Goal: Find specific page/section: Find specific page/section

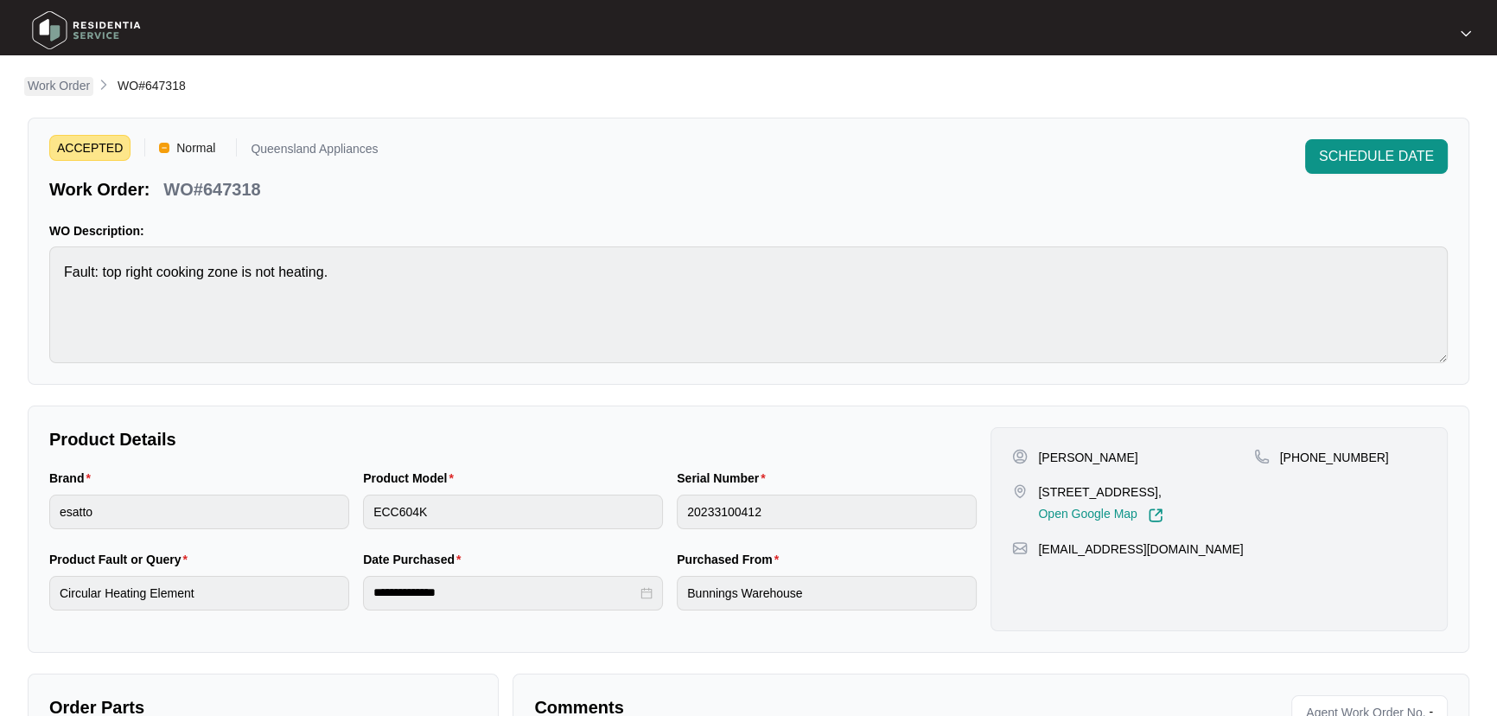
click at [74, 89] on p "Work Order" at bounding box center [59, 85] width 62 height 17
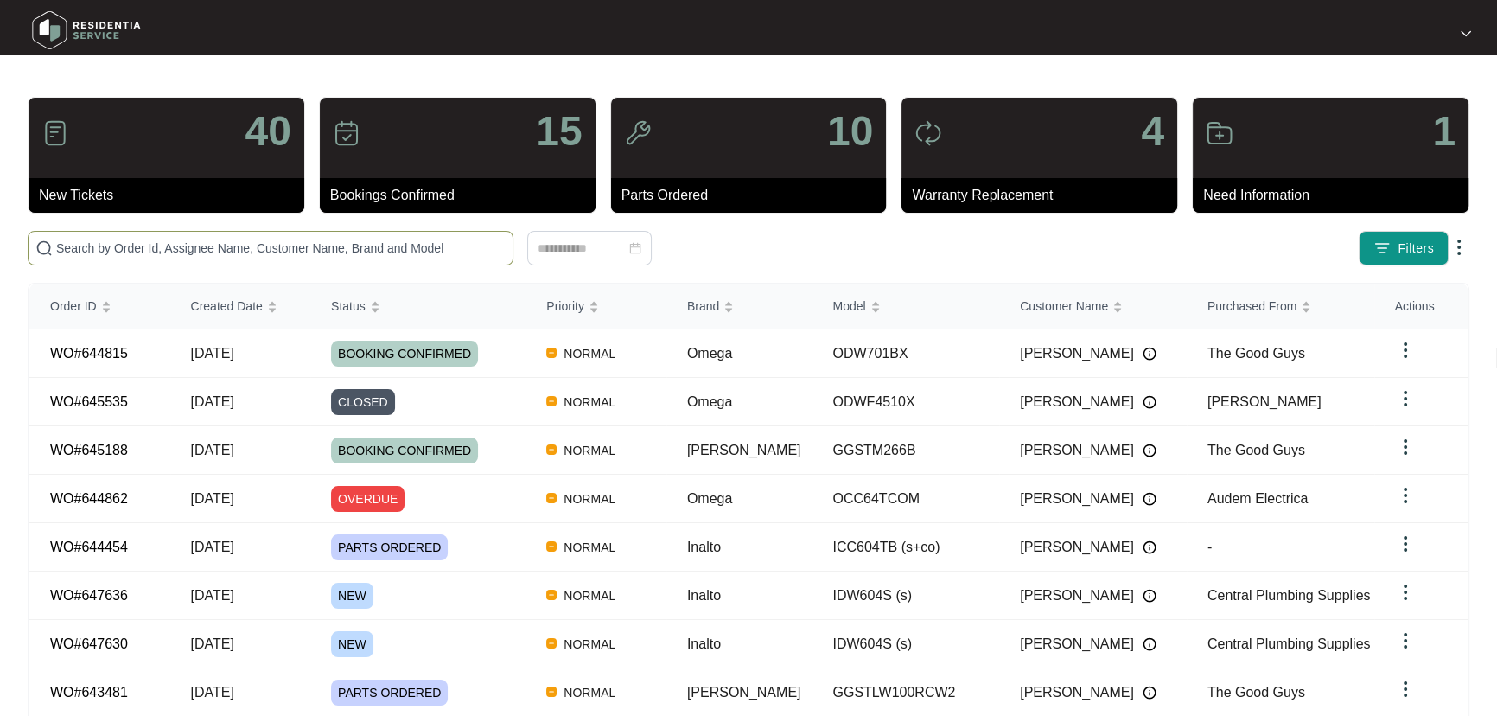
click at [248, 257] on span at bounding box center [271, 248] width 486 height 35
paste input "647470"
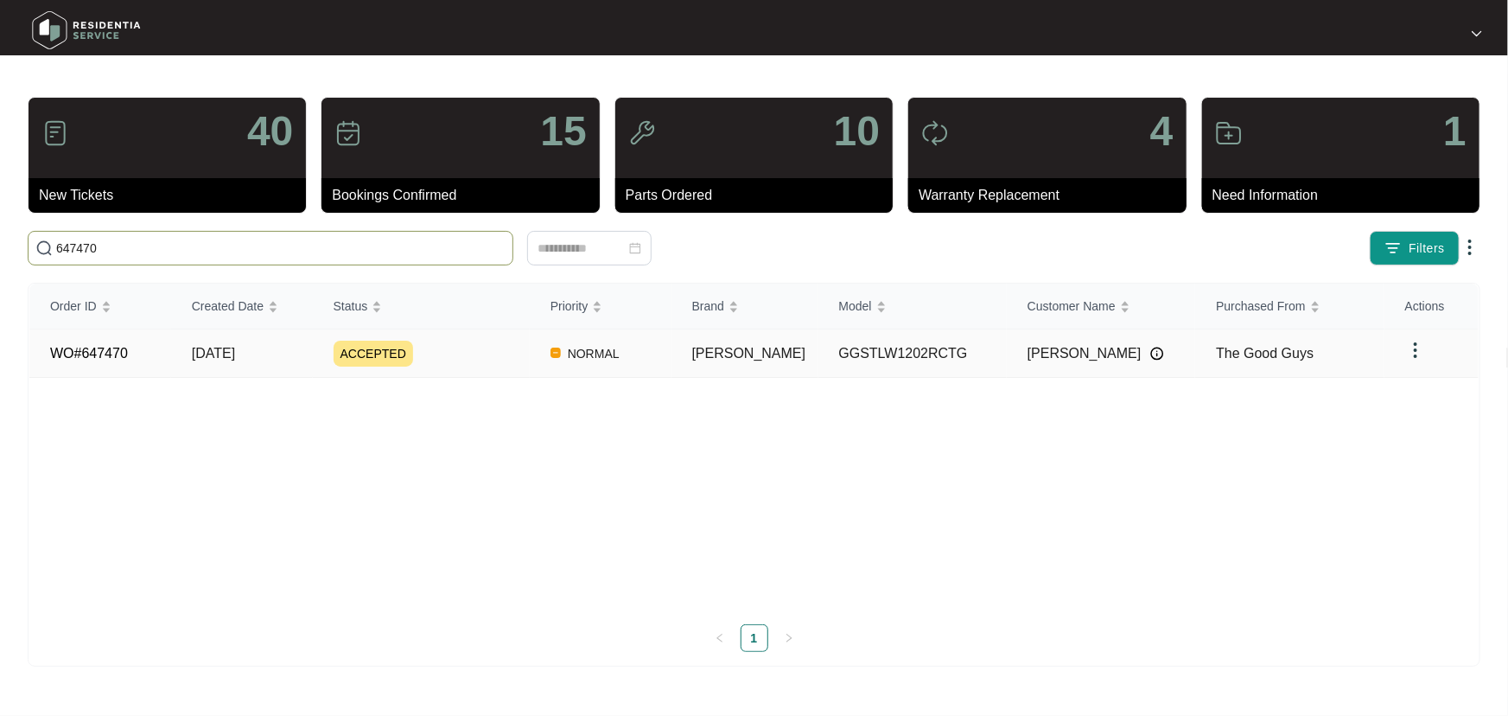
type input "647470"
click at [502, 354] on div "ACCEPTED" at bounding box center [432, 354] width 196 height 26
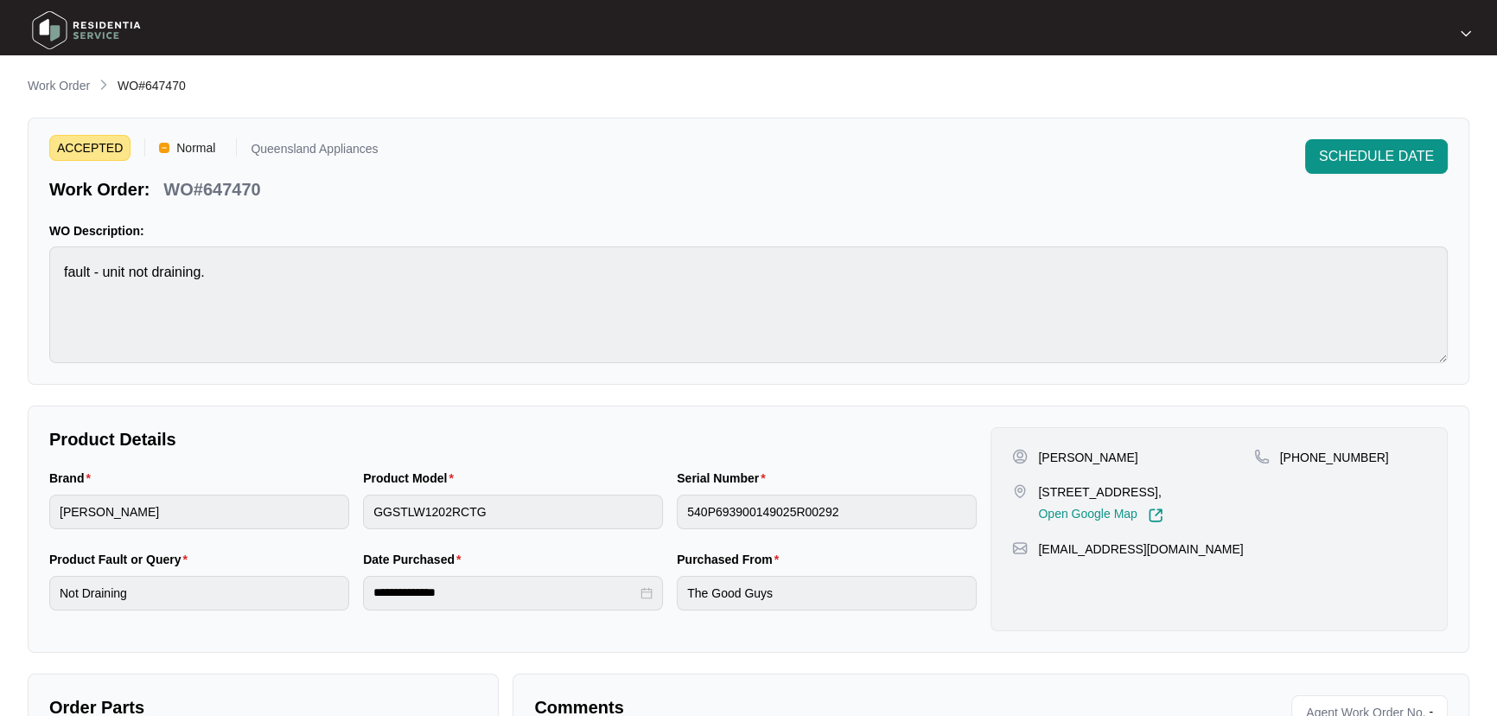
drag, startPoint x: 63, startPoint y: 82, endPoint x: 80, endPoint y: 90, distance: 18.2
click at [63, 82] on p "Work Order" at bounding box center [59, 85] width 62 height 17
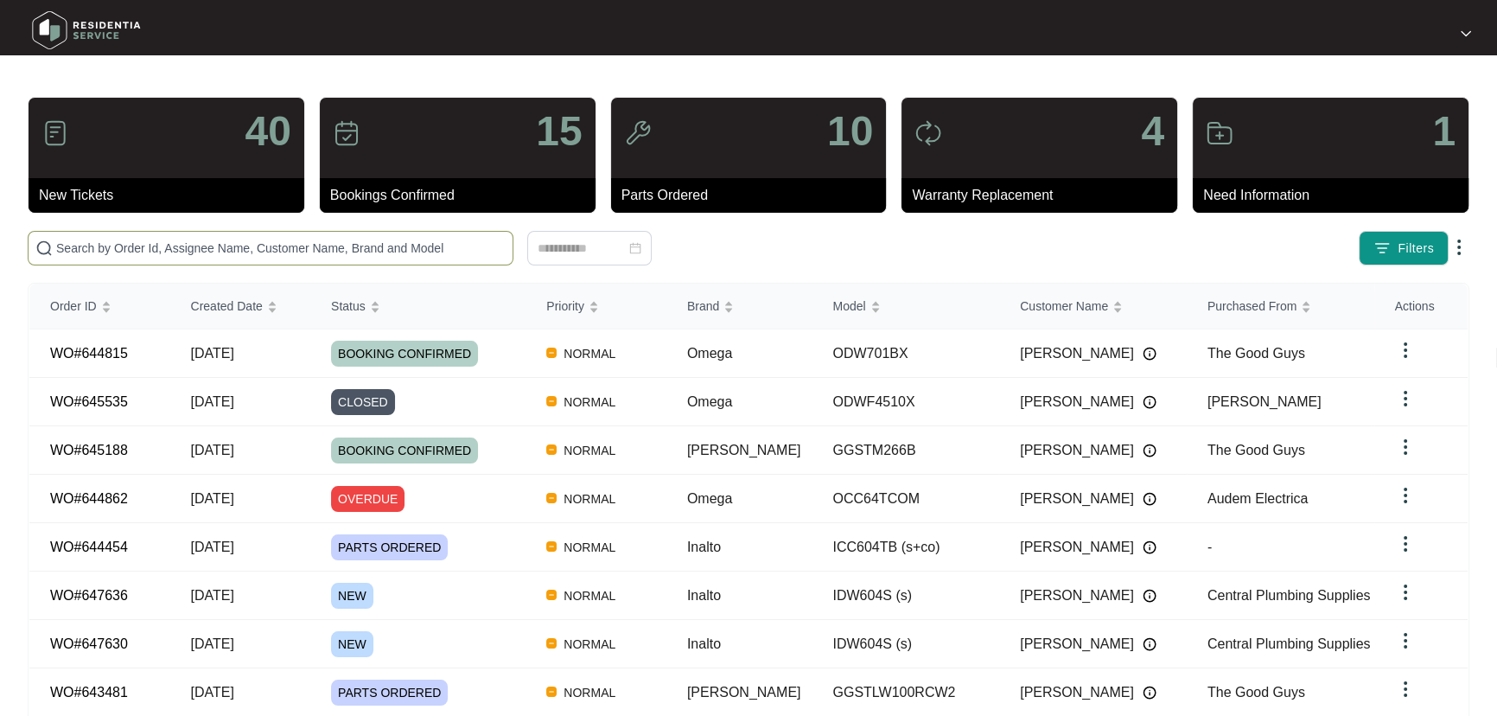
click at [354, 233] on span at bounding box center [271, 248] width 486 height 35
paste input "647505"
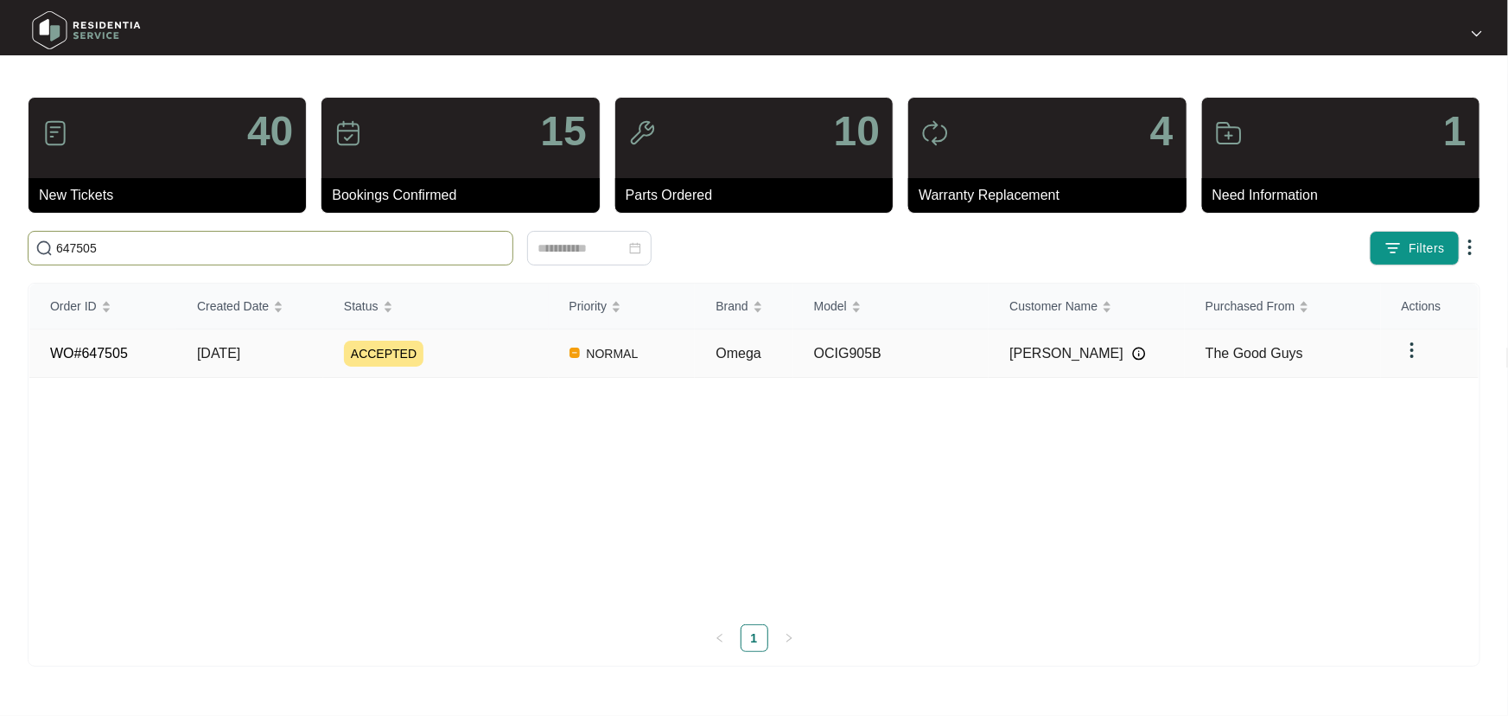
type input "647505"
drag, startPoint x: 505, startPoint y: 345, endPoint x: 485, endPoint y: 354, distance: 22.0
click at [503, 345] on div "ACCEPTED" at bounding box center [446, 354] width 205 height 26
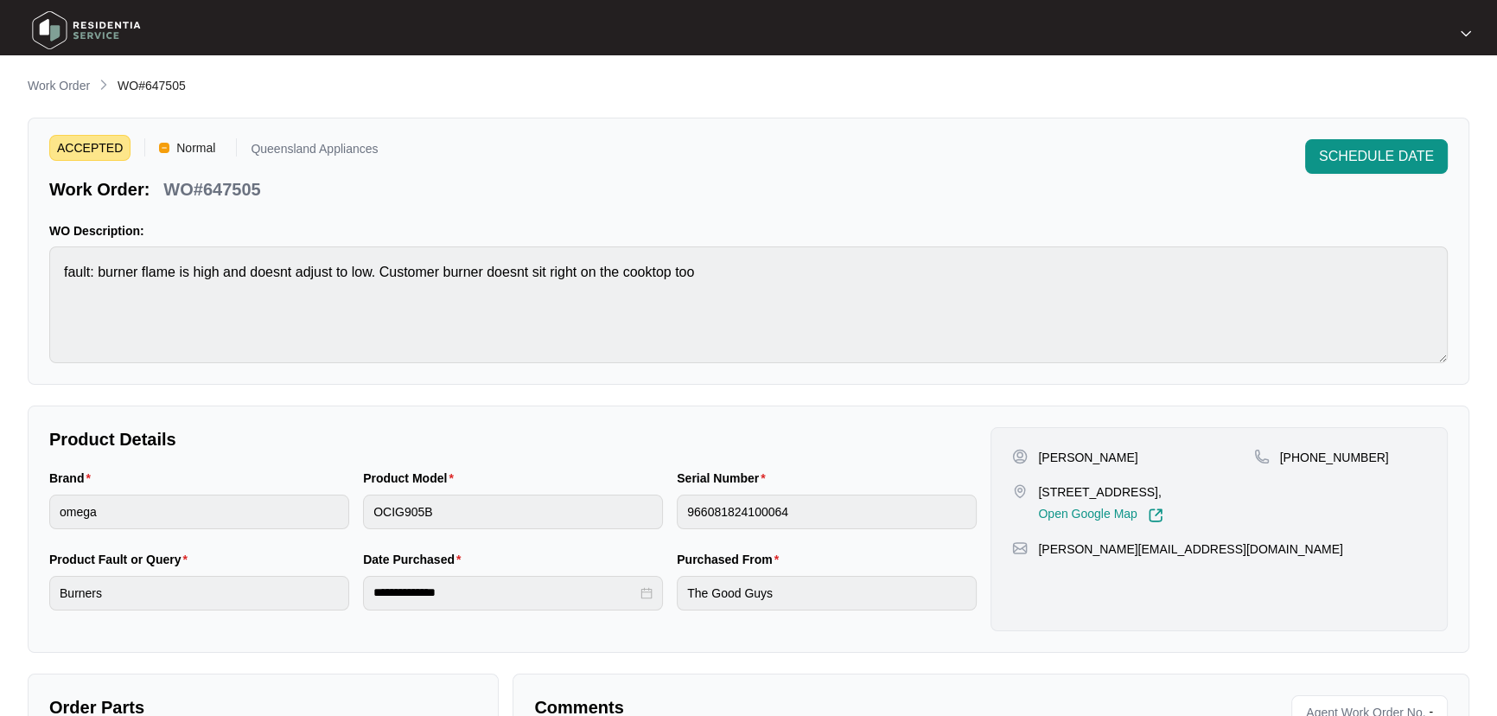
click at [67, 90] on p "Work Order" at bounding box center [59, 85] width 62 height 17
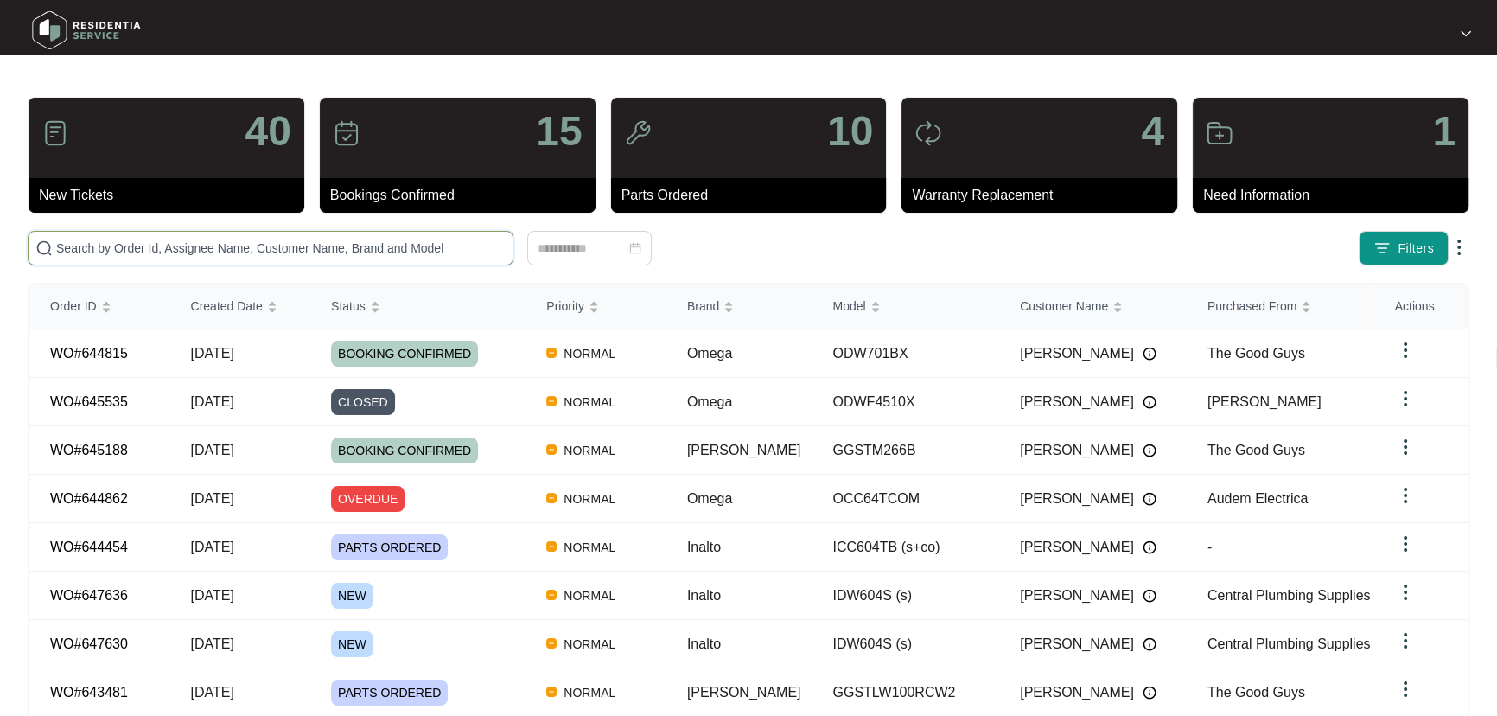
click at [168, 251] on input "text" at bounding box center [280, 248] width 449 height 19
paste input "647508"
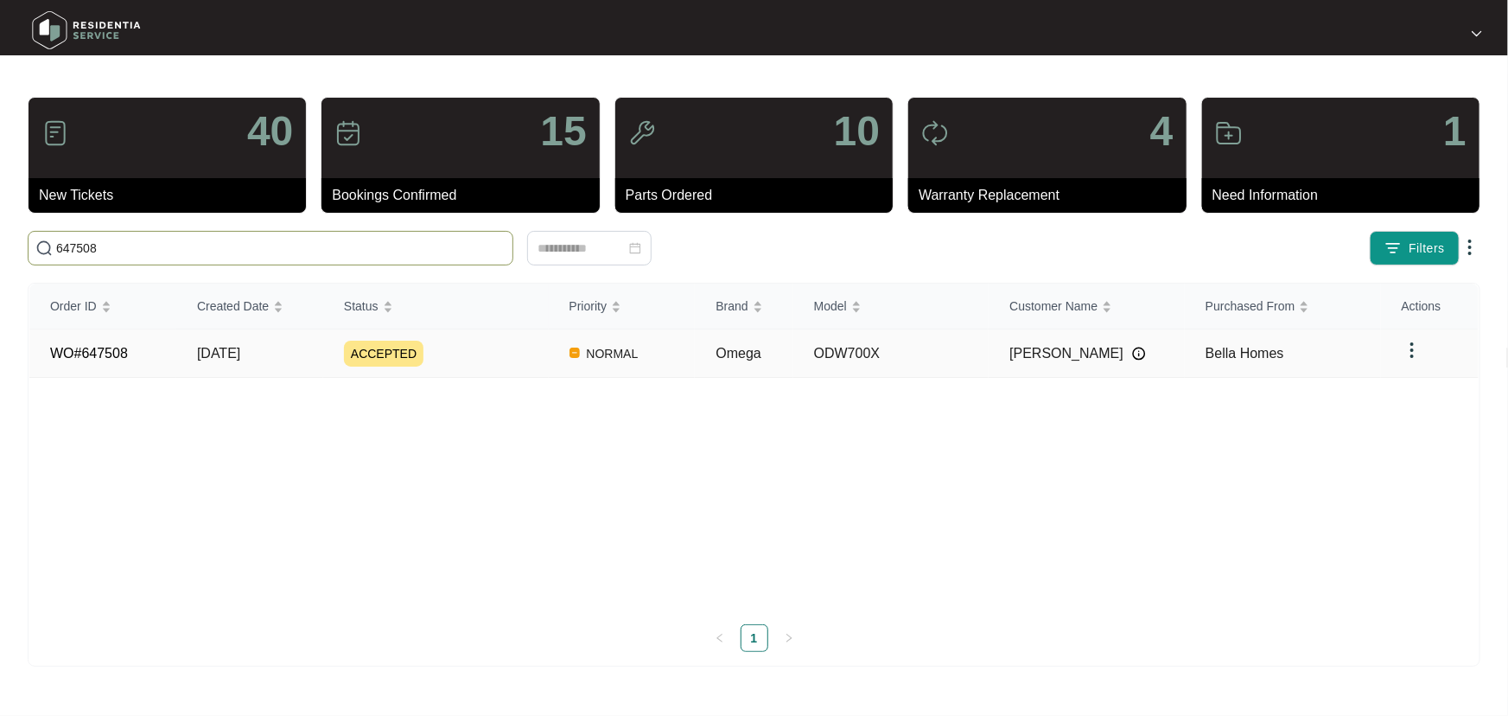
type input "647508"
click at [513, 360] on div "ACCEPTED" at bounding box center [446, 354] width 205 height 26
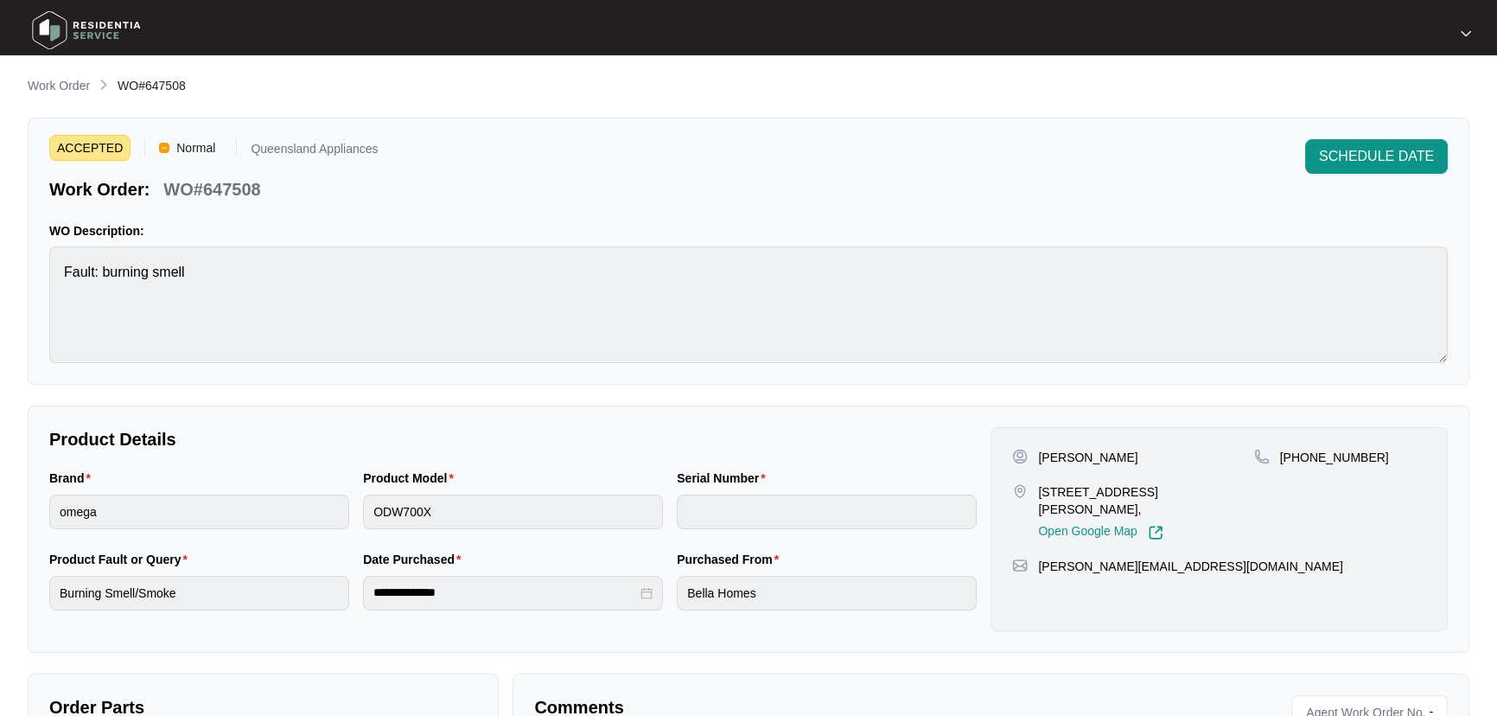
click at [64, 86] on p "Work Order" at bounding box center [59, 85] width 62 height 17
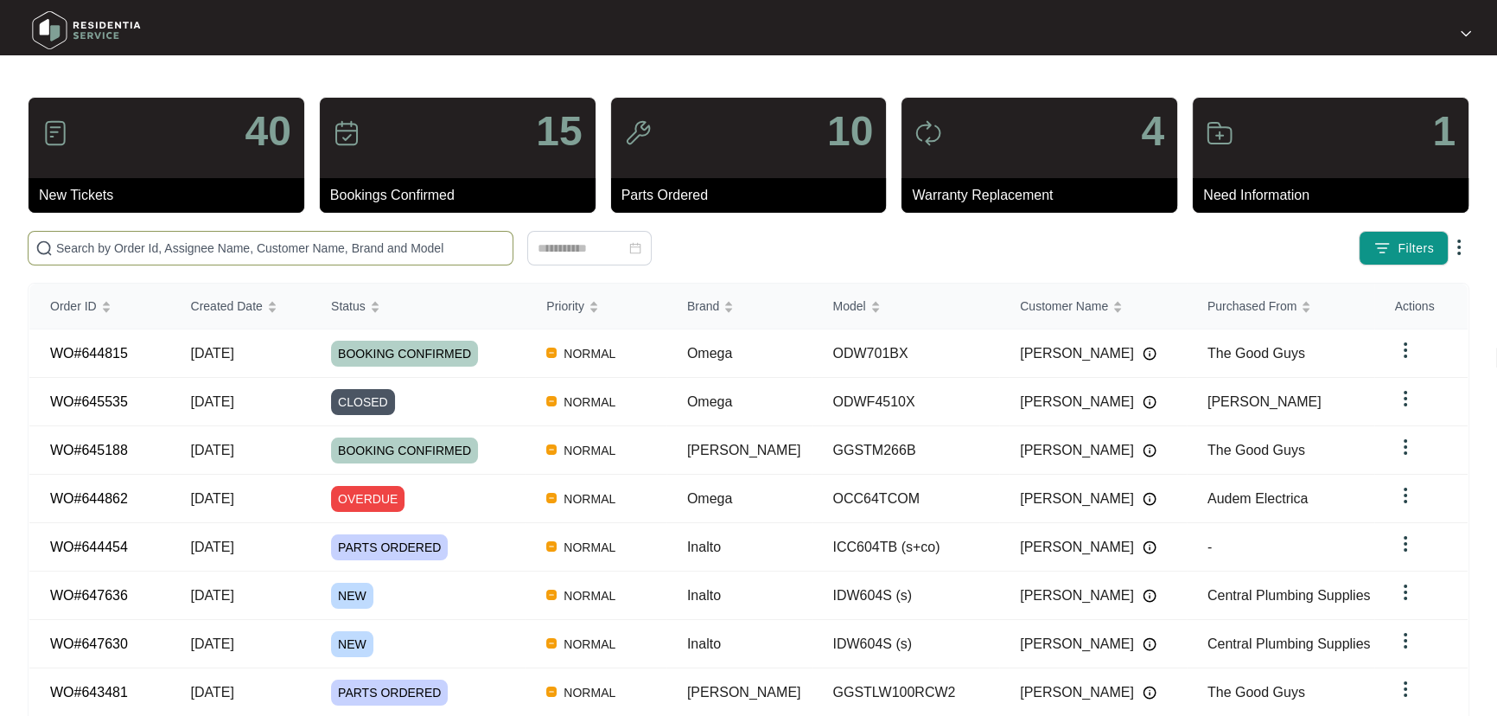
click at [456, 232] on span at bounding box center [271, 248] width 486 height 35
click at [433, 251] on input "text" at bounding box center [280, 248] width 449 height 19
paste input "647508"
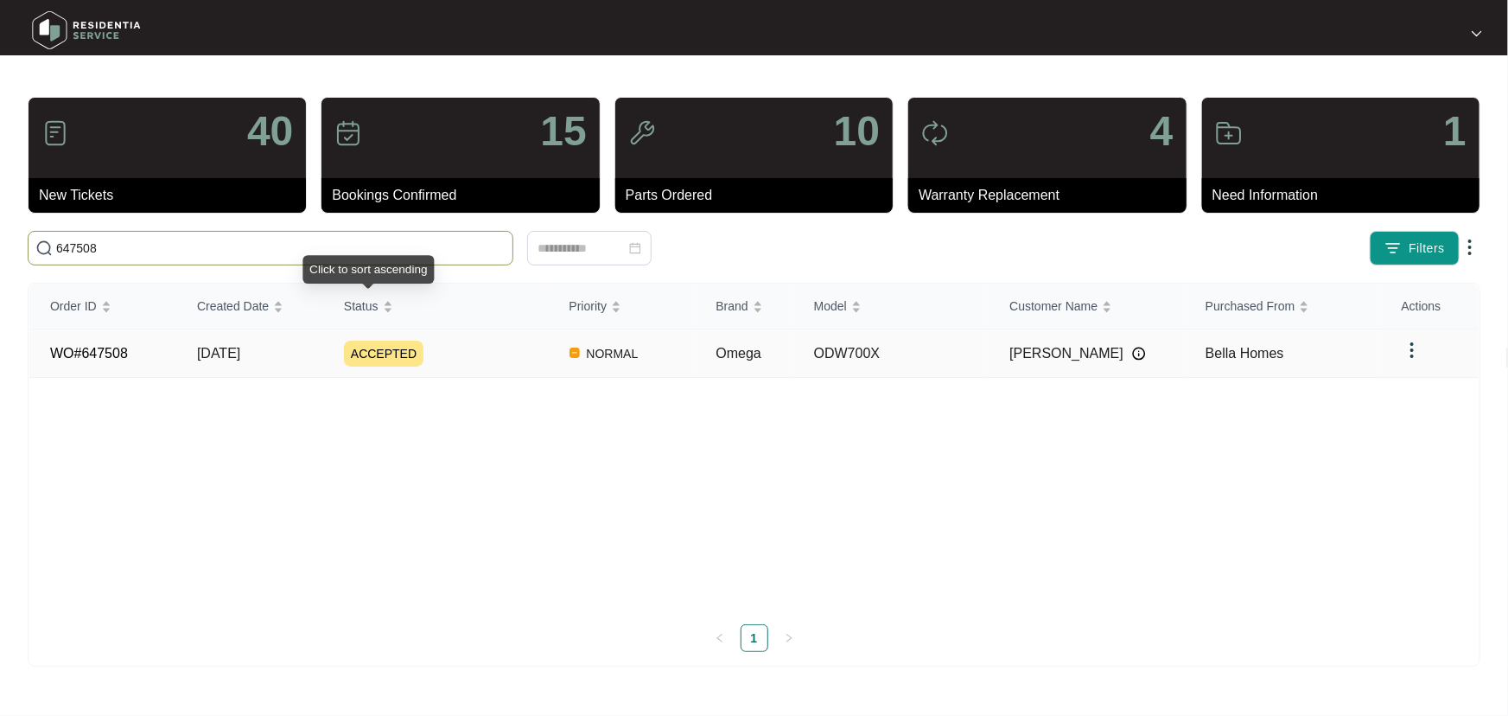
type input "647508"
click at [510, 351] on div "ACCEPTED" at bounding box center [446, 354] width 205 height 26
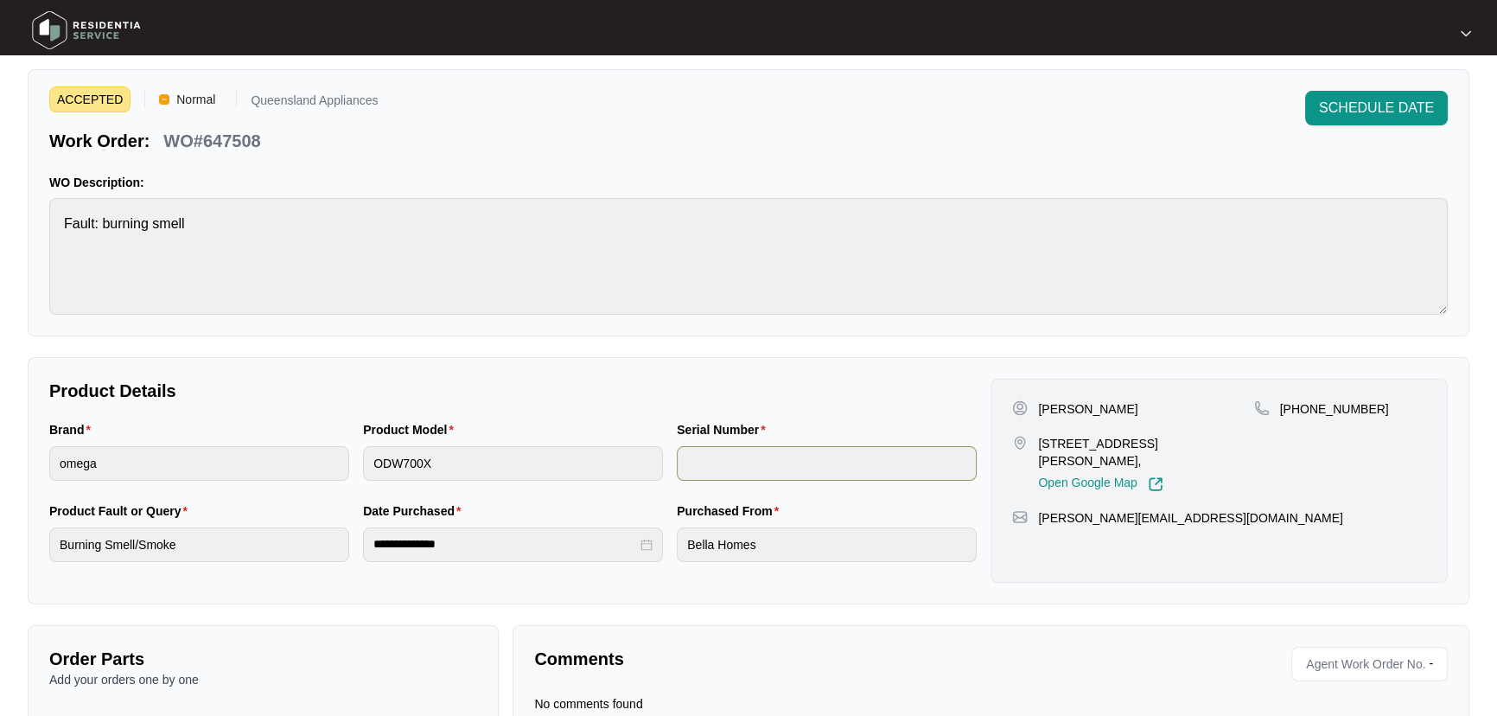
scroll to position [92, 0]
